Goal: Information Seeking & Learning: Learn about a topic

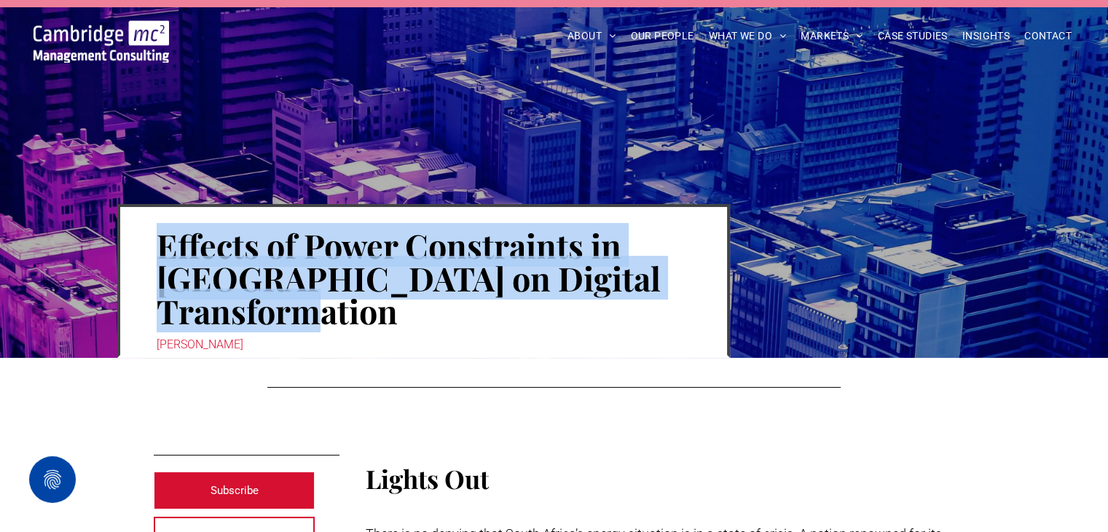
drag, startPoint x: 162, startPoint y: 245, endPoint x: 413, endPoint y: 318, distance: 260.9
click at [413, 318] on h1 "Effects of Power Constraints in [GEOGRAPHIC_DATA] on Digital Transformation" at bounding box center [424, 277] width 534 height 101
copy h1 "Effects of Power Constraints in [GEOGRAPHIC_DATA] on Digital Transformation"
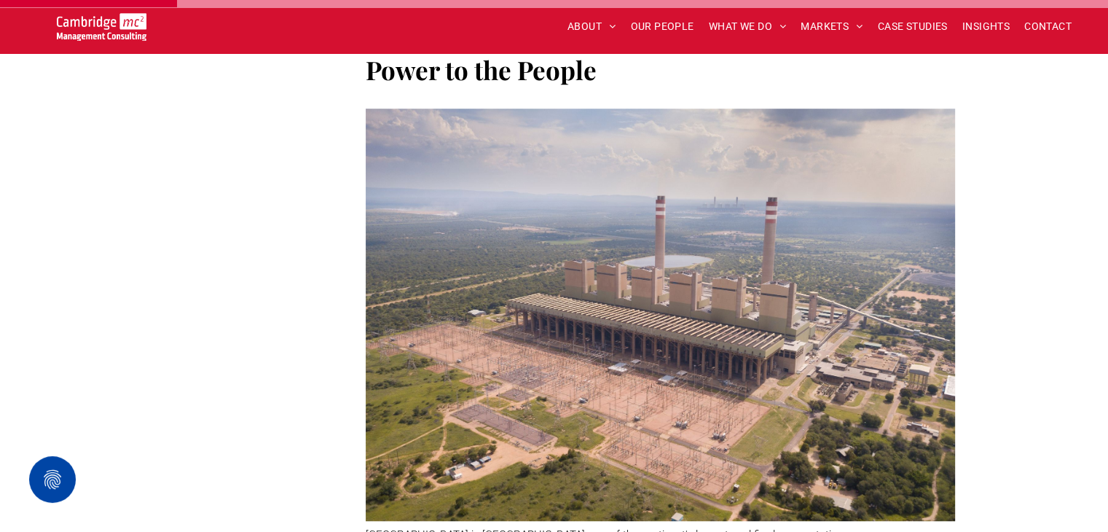
scroll to position [1165, 0]
